Goal: Obtain resource: Download file/media

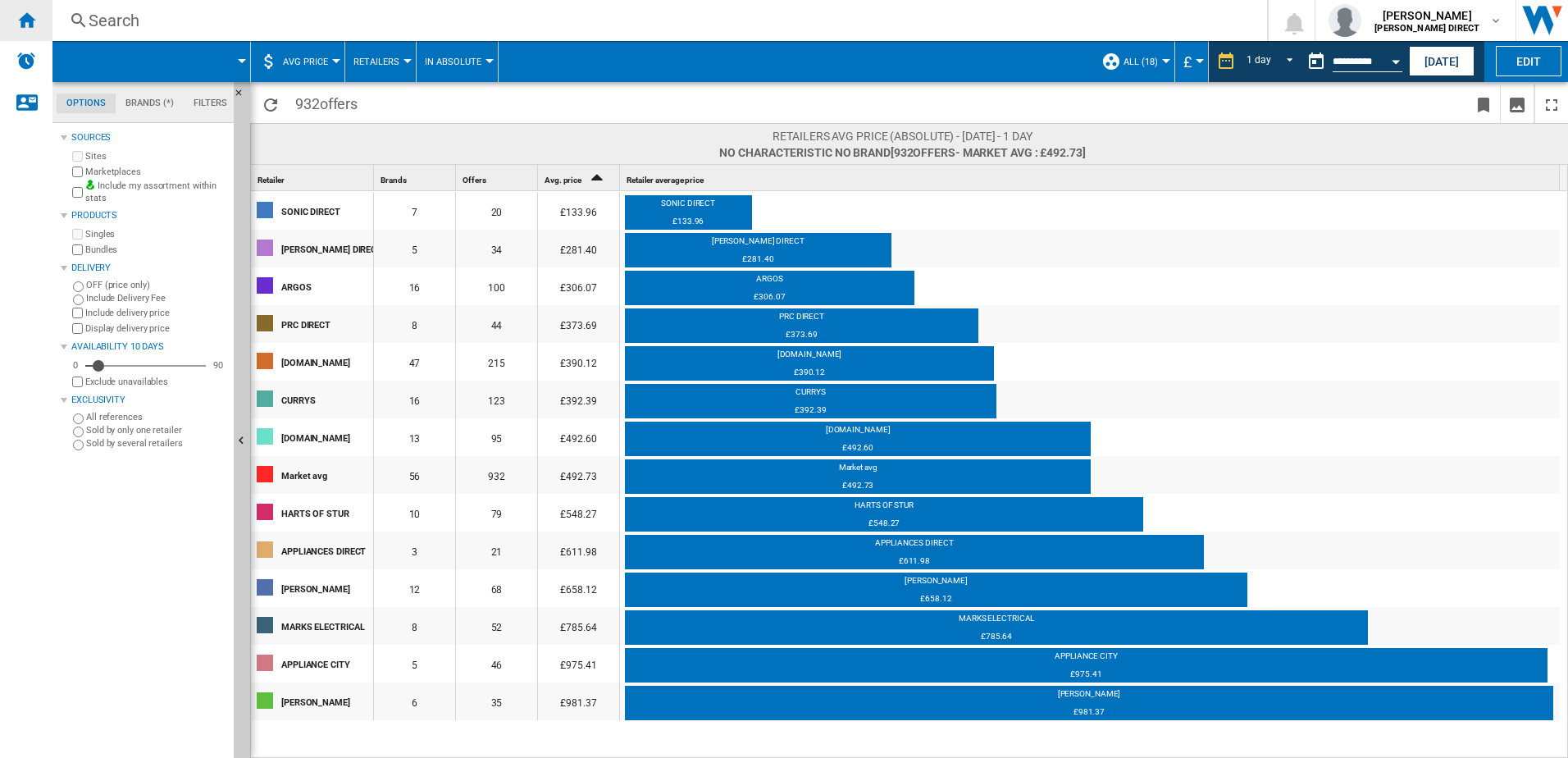
click at [14, 20] on div "Home" at bounding box center [26, 21] width 53 height 41
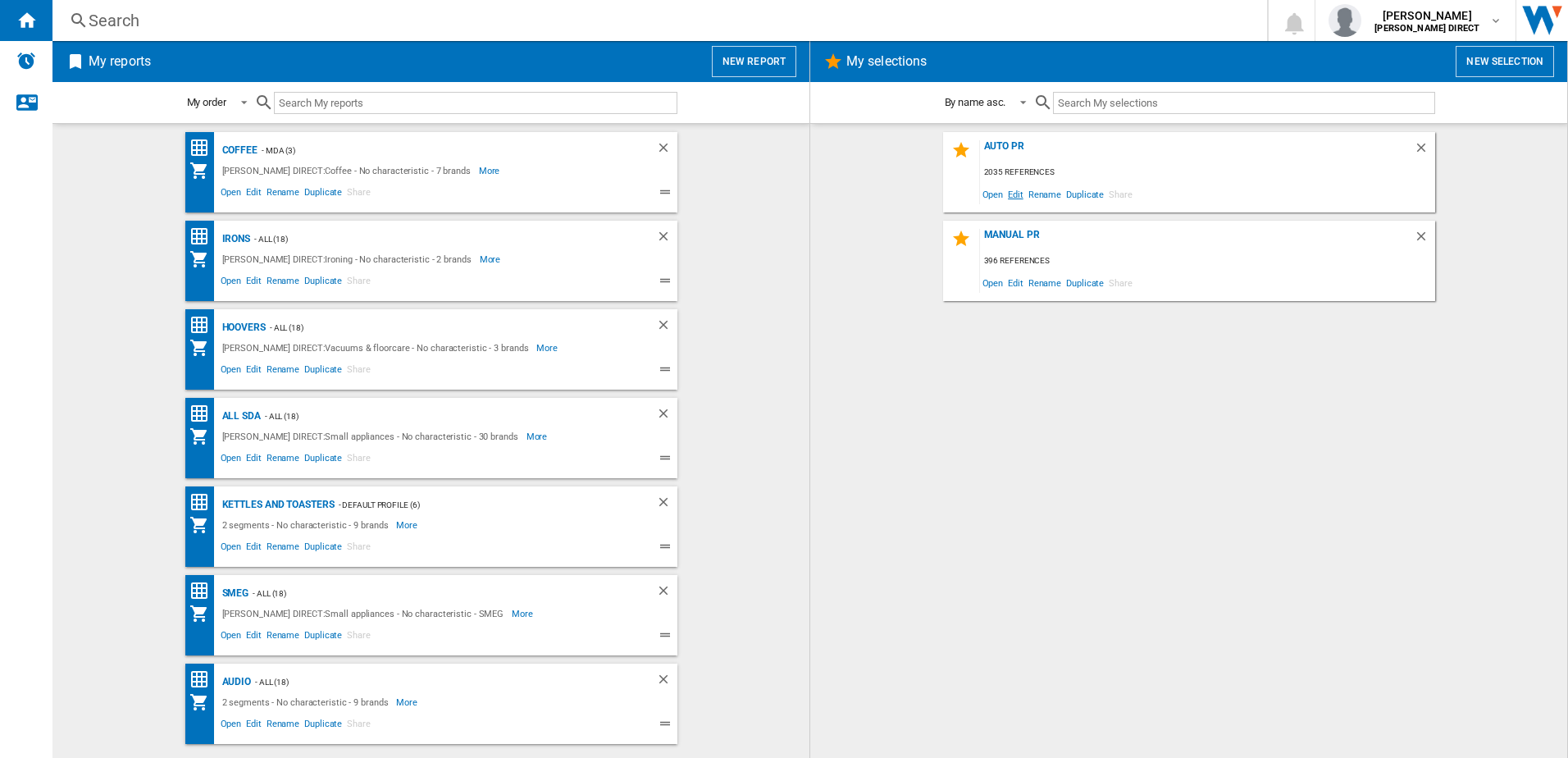
click at [1019, 189] on span "Edit" at bounding box center [1015, 194] width 21 height 22
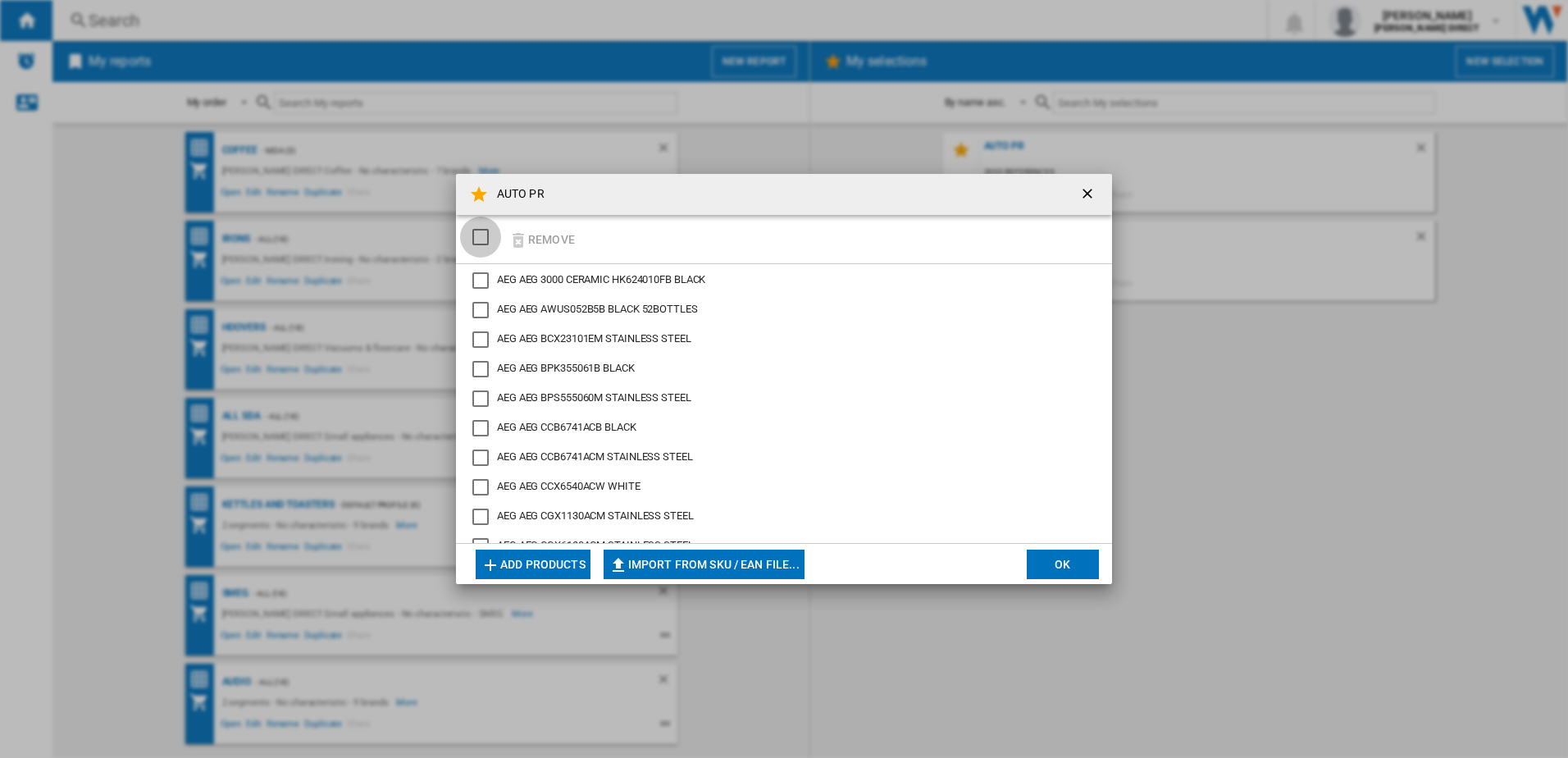
click at [488, 233] on div "SELECTIONS.EDITION_POPUP.SELECT_DESELECT" at bounding box center [480, 237] width 16 height 16
click at [546, 243] on button "Remove" at bounding box center [541, 238] width 76 height 38
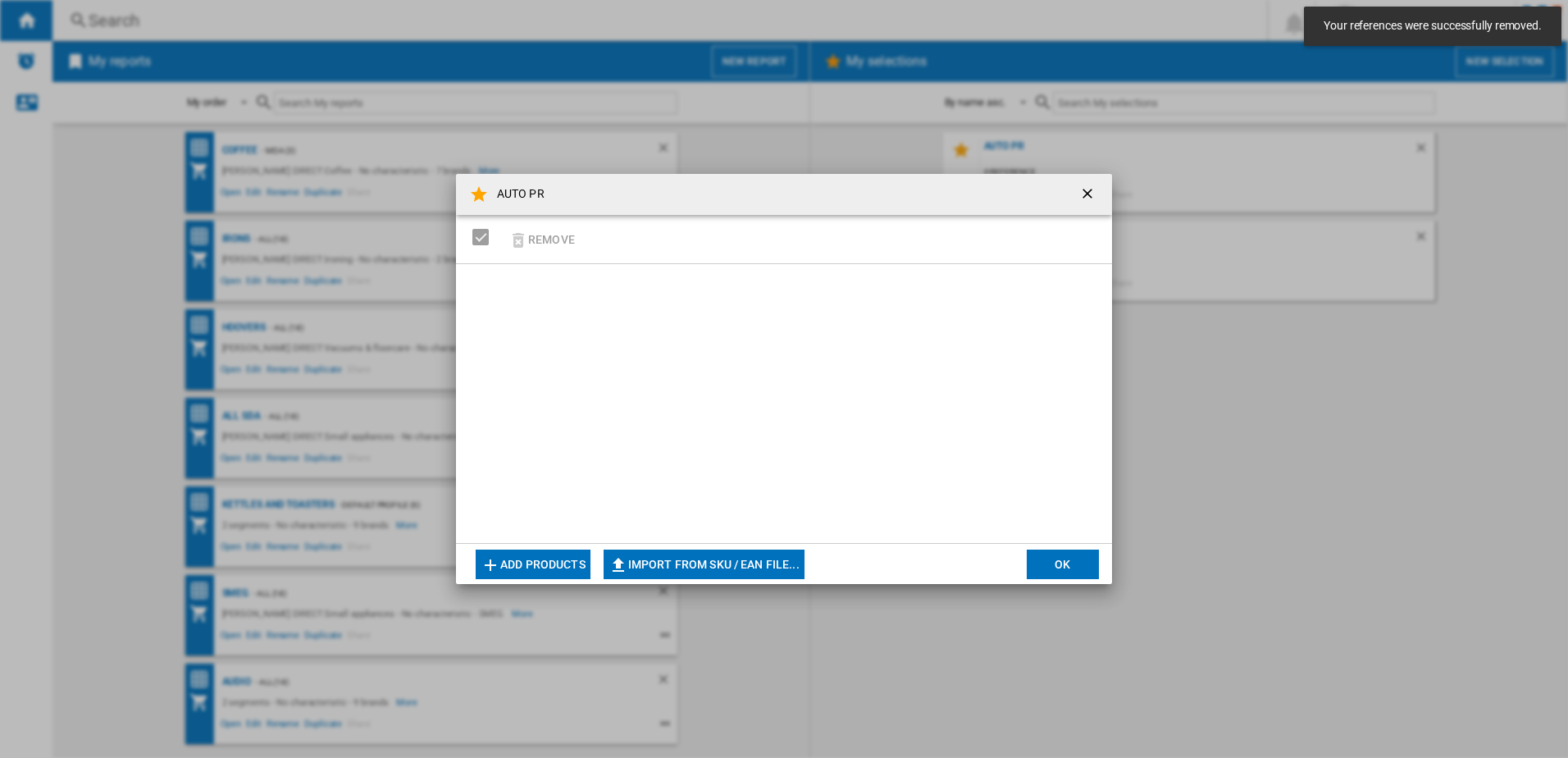
click at [663, 562] on button "Import from SKU / EAN file..." at bounding box center [704, 563] width 201 height 29
type input "**********"
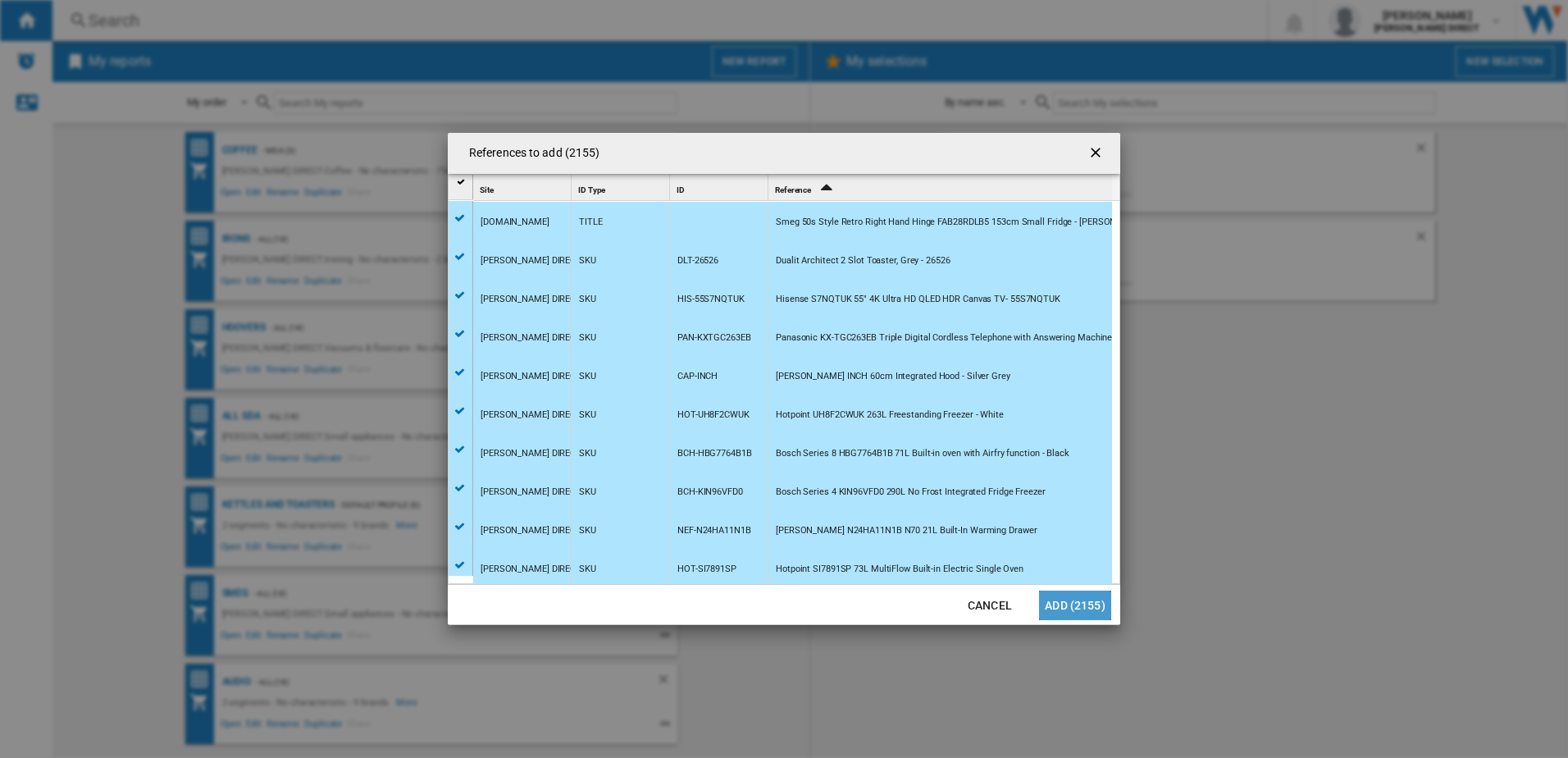
click at [1082, 604] on button "Add (2155)" at bounding box center [1075, 604] width 72 height 29
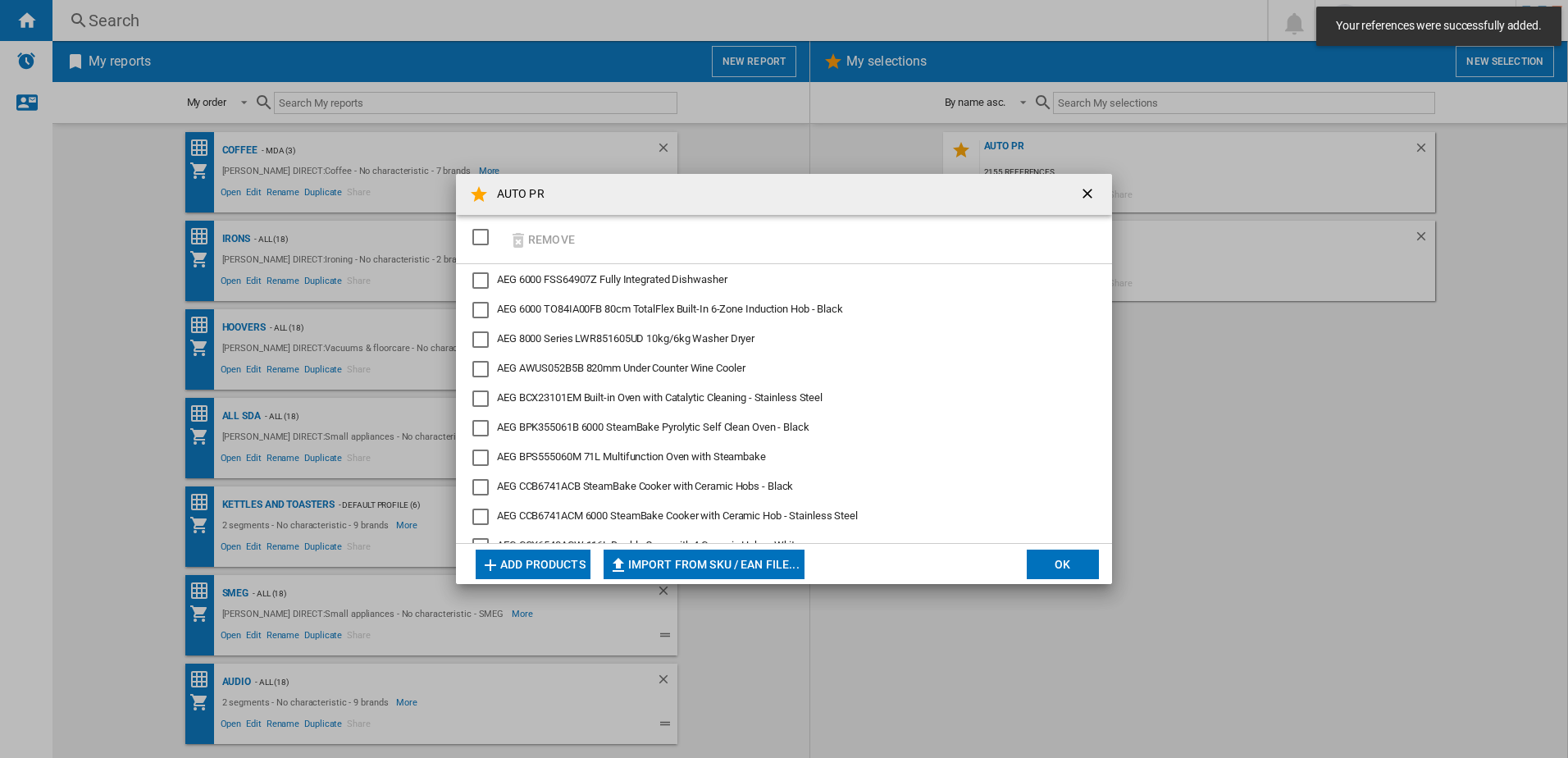
click at [1074, 559] on button "OK" at bounding box center [1063, 563] width 72 height 29
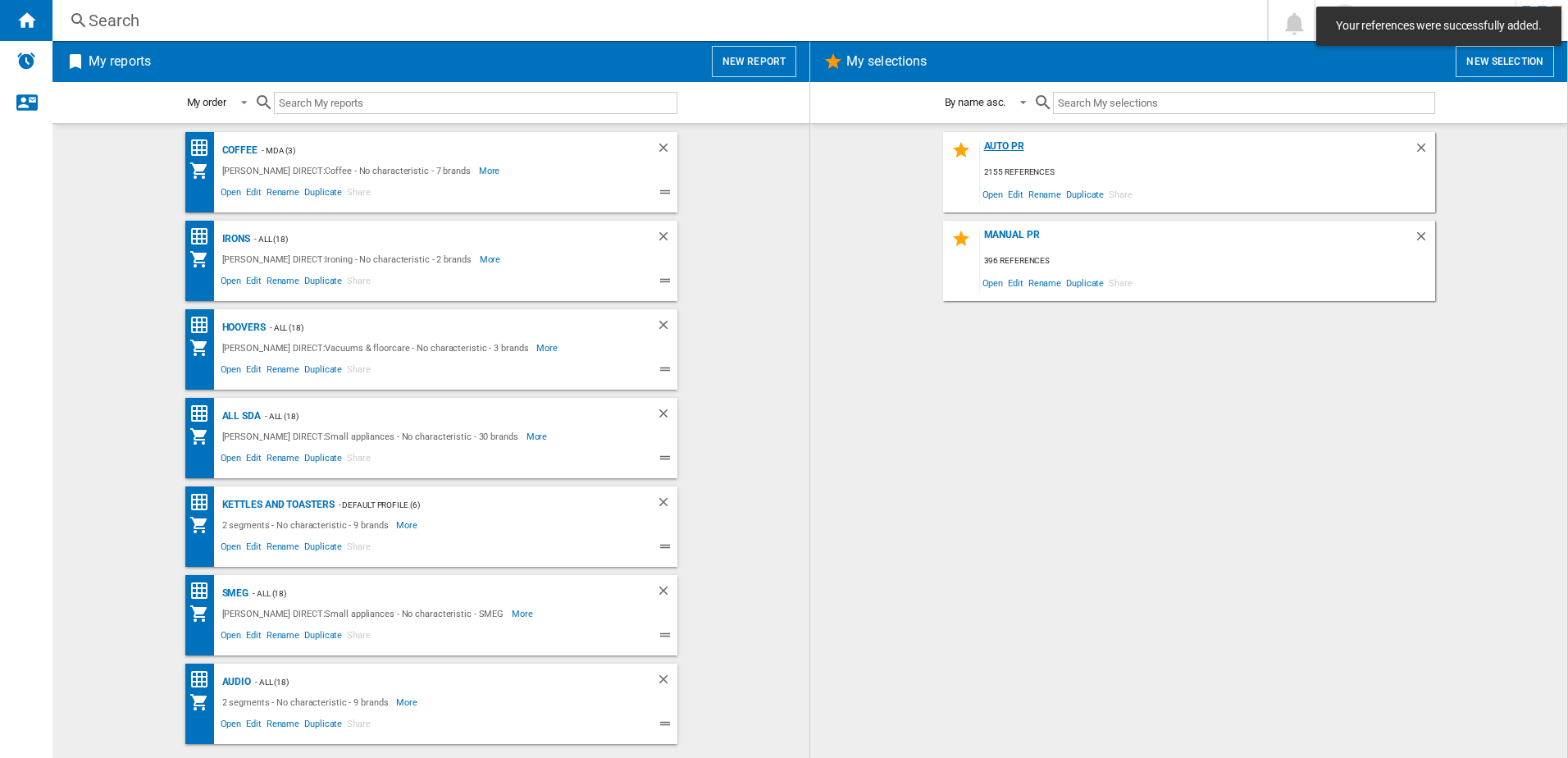
click at [1017, 144] on div "AUTO PR" at bounding box center [1197, 151] width 434 height 22
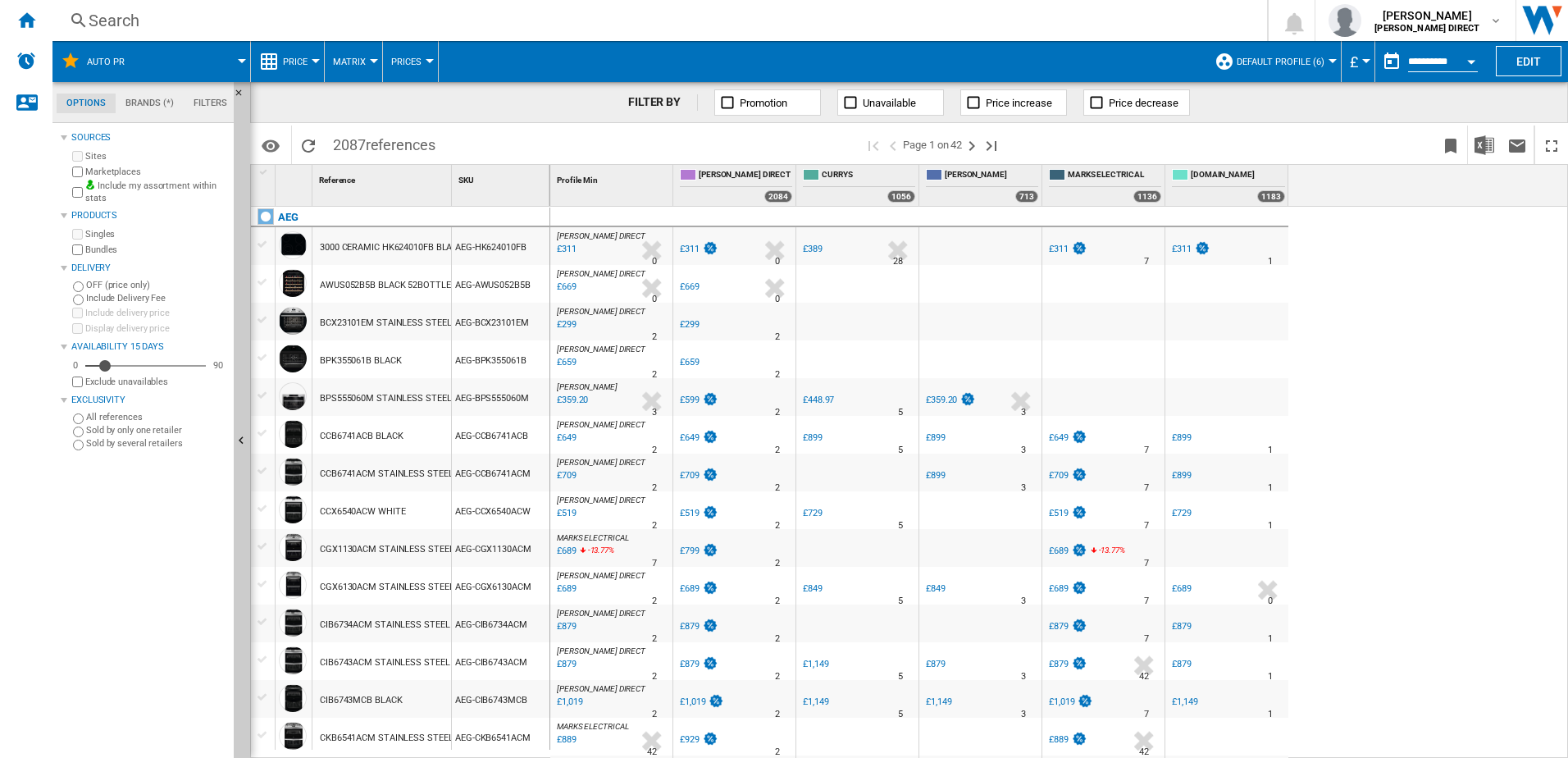
click at [1250, 62] on span "Default profile (6)" at bounding box center [1280, 62] width 88 height 11
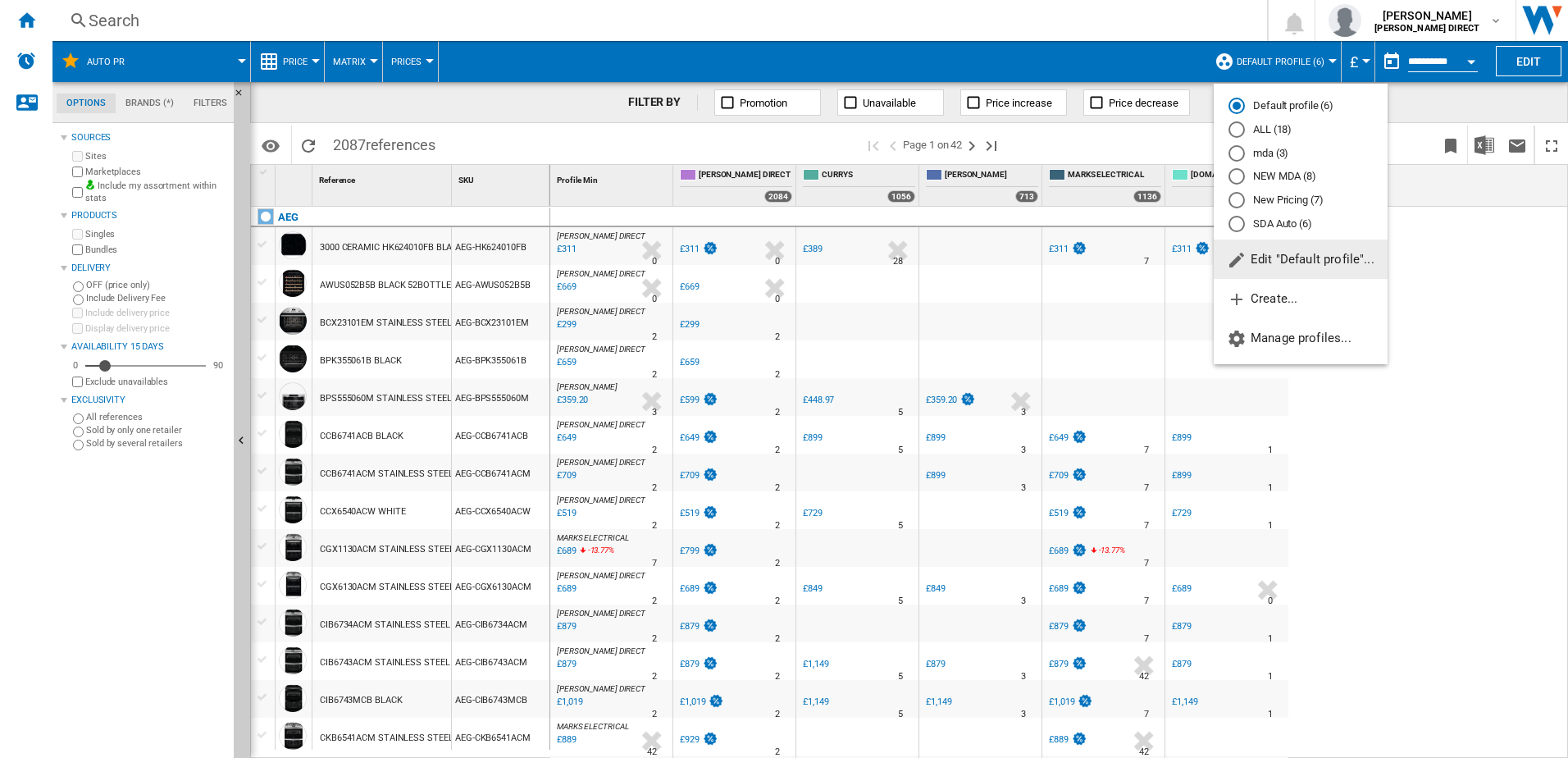
click at [1280, 201] on md-radio-button "New Pricing (7)" at bounding box center [1301, 200] width 145 height 15
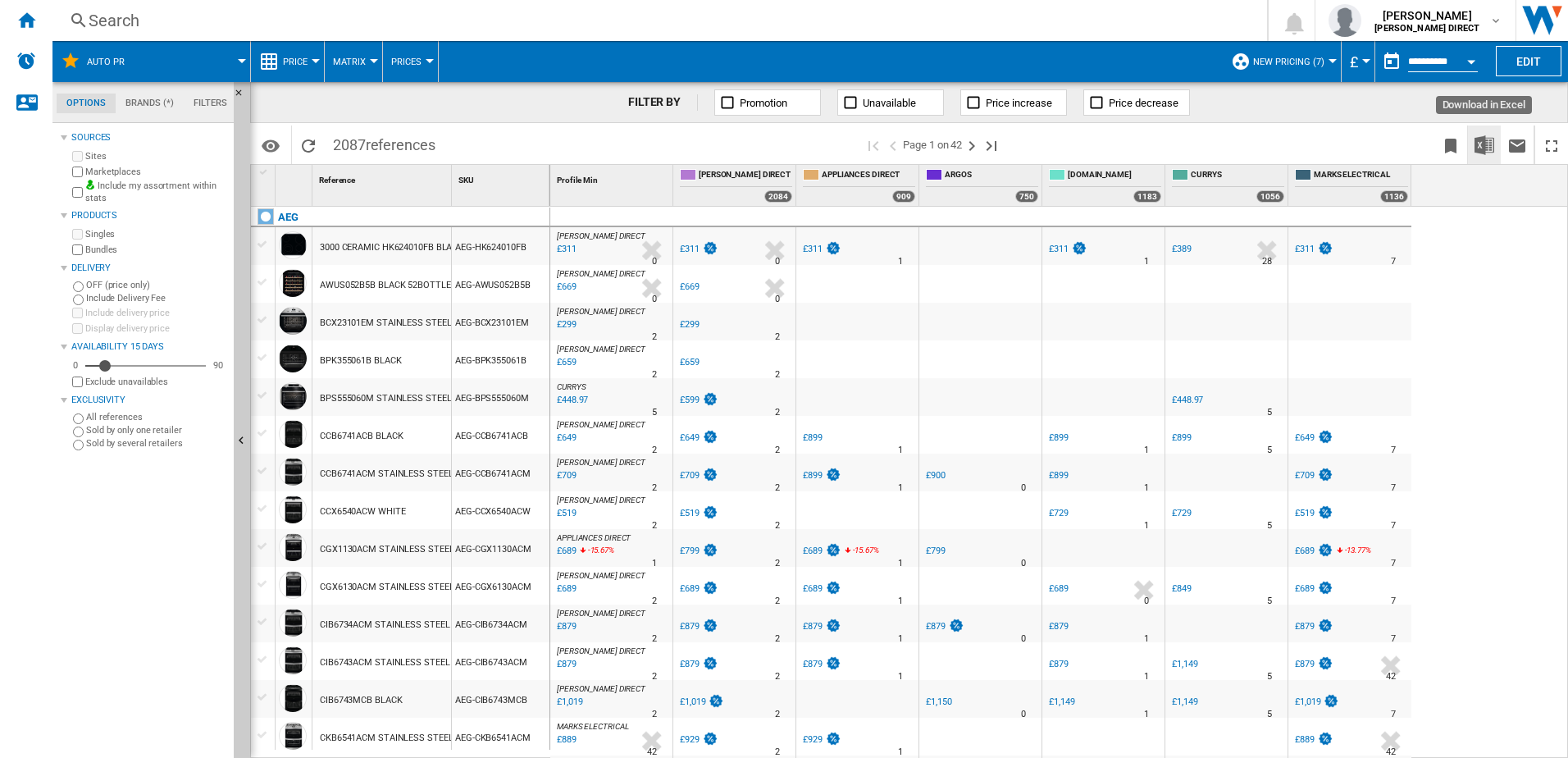
click at [1488, 147] on img "Download in Excel" at bounding box center [1485, 146] width 20 height 20
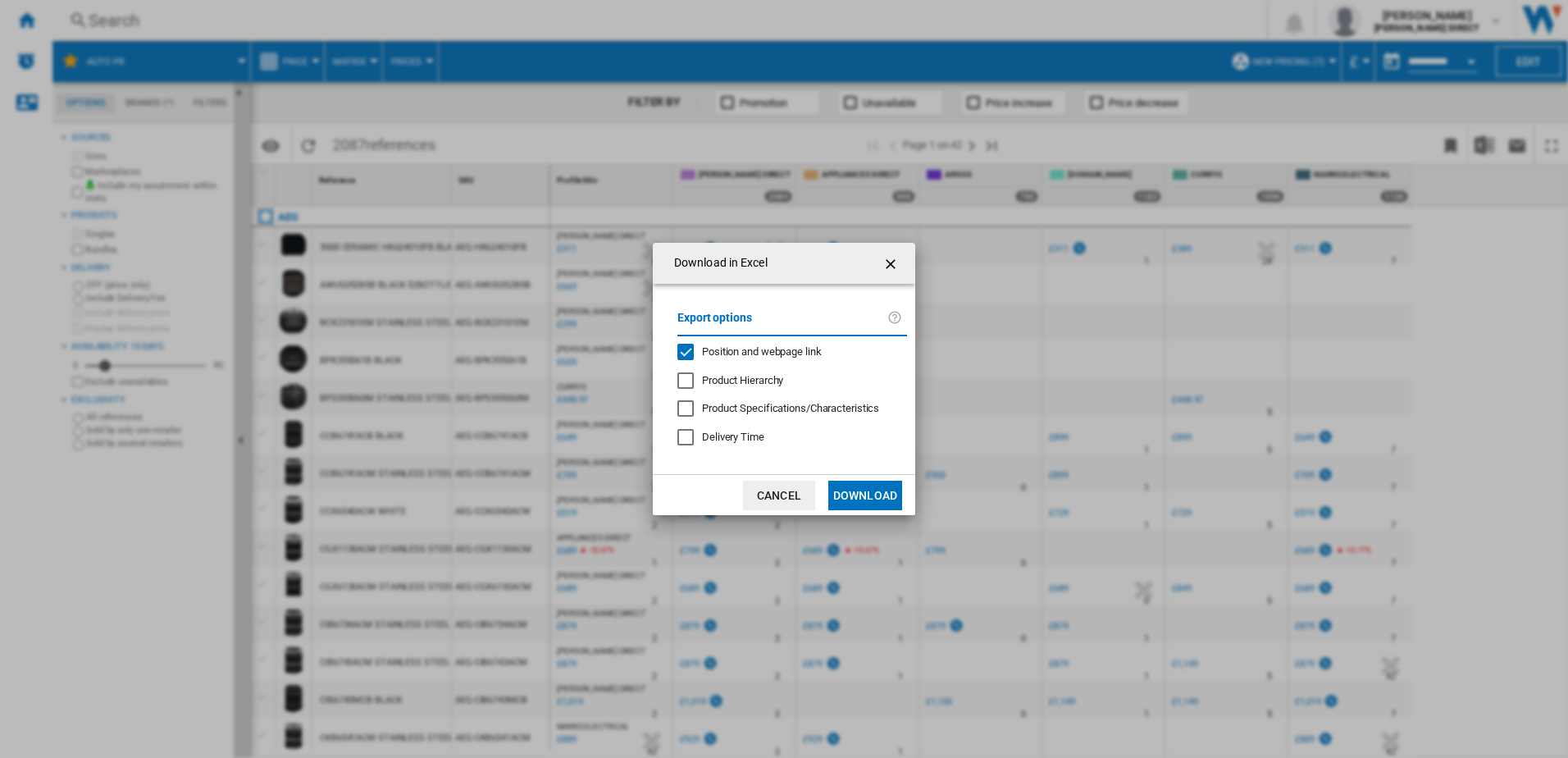
click at [694, 345] on div "Position and webpage link" at bounding box center [686, 352] width 16 height 16
click at [855, 485] on button "Download" at bounding box center [865, 495] width 74 height 29
